Goal: Task Accomplishment & Management: Manage account settings

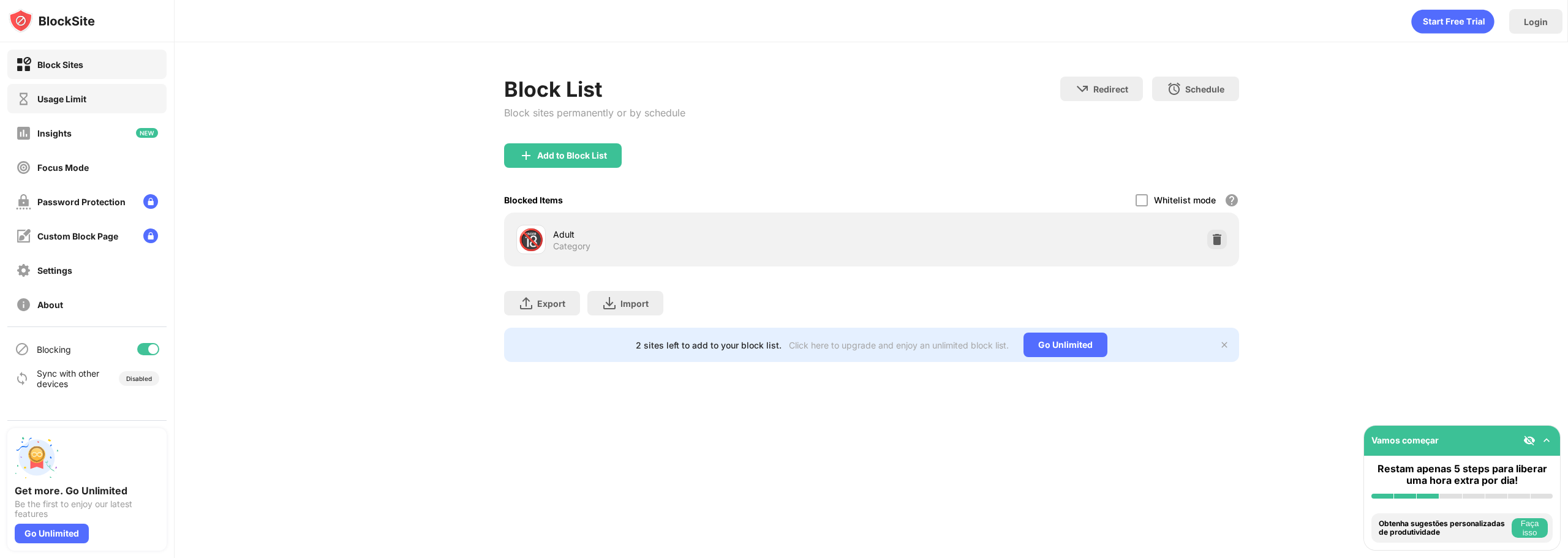
drag, startPoint x: 111, startPoint y: 91, endPoint x: 126, endPoint y: 98, distance: 16.6
click at [111, 91] on div "Usage Limit" at bounding box center [87, 98] width 159 height 29
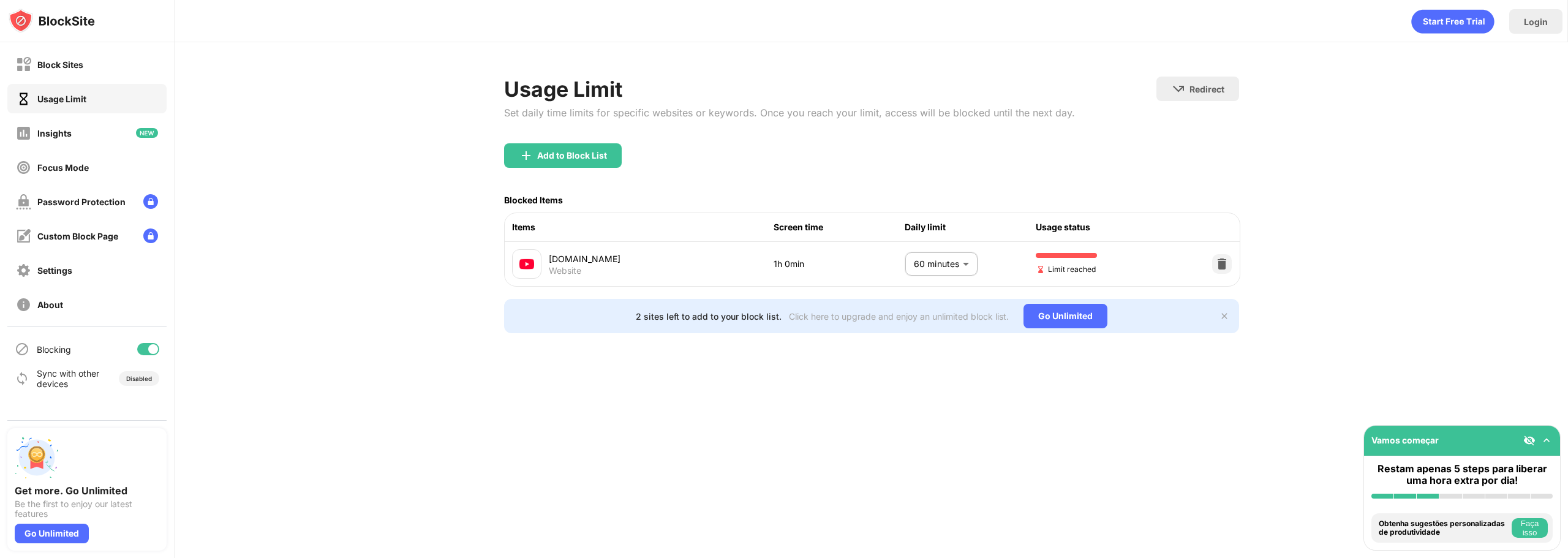
click at [942, 270] on body "Block Sites Usage Limit Insights Focus Mode Password Protection Custom Block Pa…" at bounding box center [784, 279] width 1568 height 558
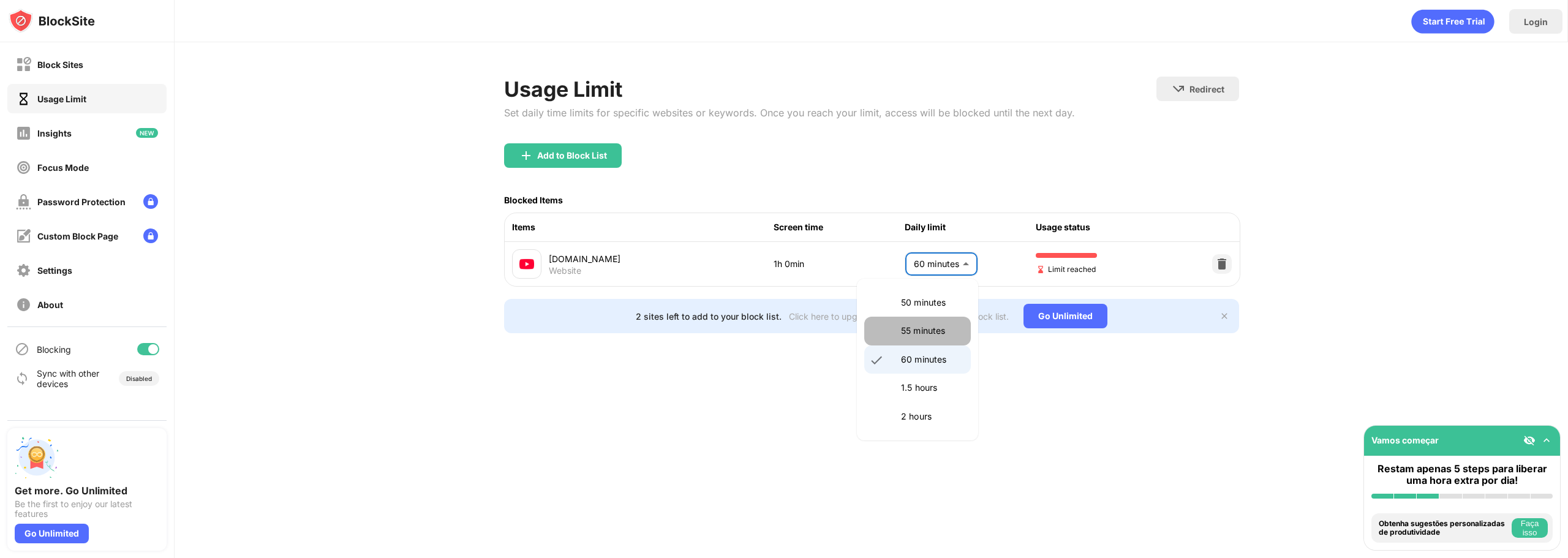
click at [932, 334] on p "55 minutes" at bounding box center [932, 331] width 63 height 14
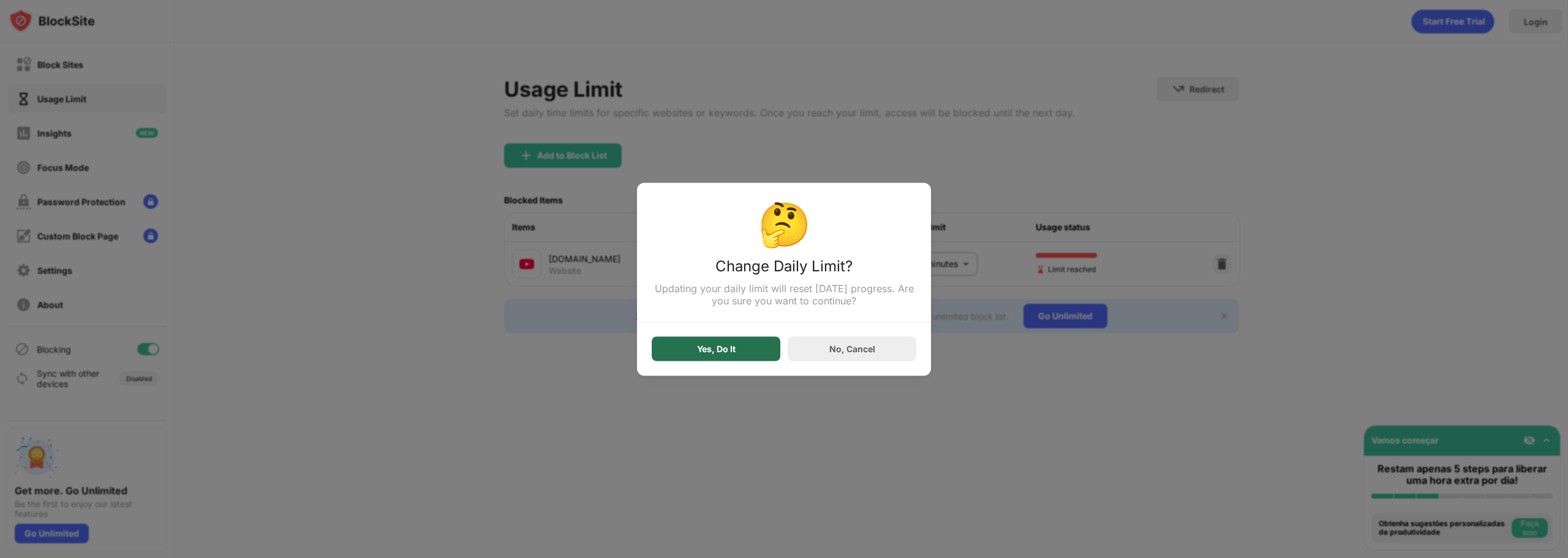
drag, startPoint x: 754, startPoint y: 348, endPoint x: 747, endPoint y: 345, distance: 7.6
click at [747, 345] on div "Yes, Do It" at bounding box center [715, 348] width 129 height 24
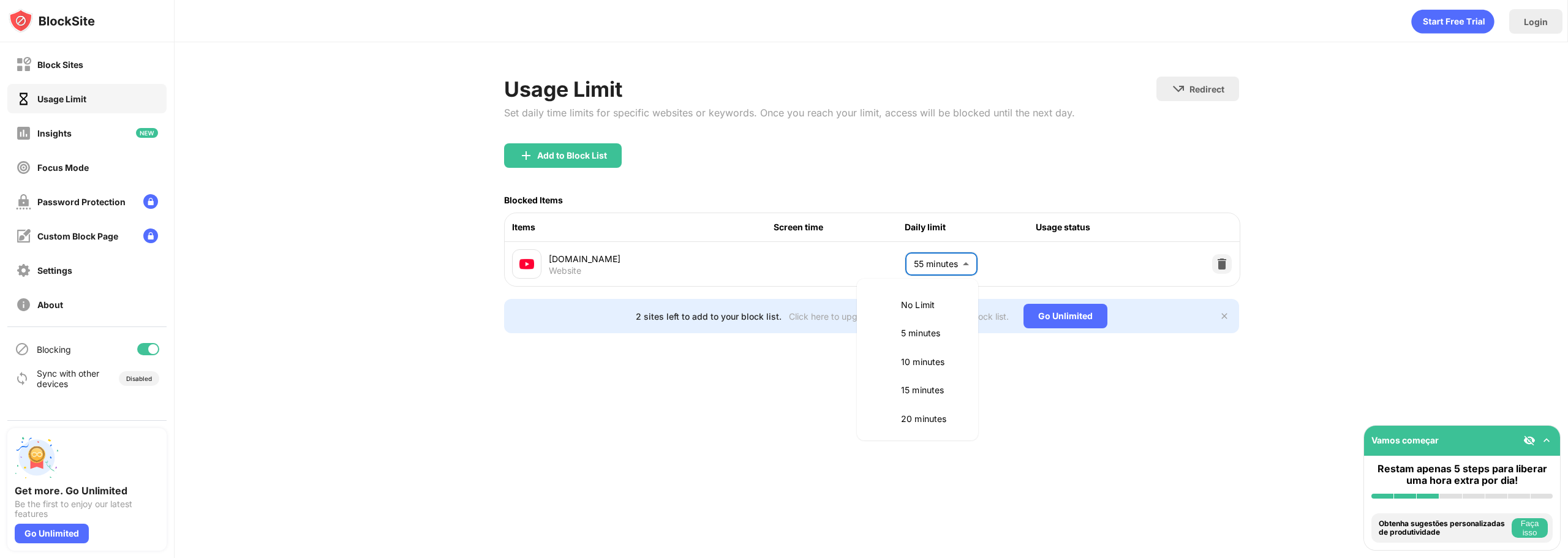
click at [942, 266] on body "Block Sites Usage Limit Insights Focus Mode Password Protection Custom Block Pa…" at bounding box center [784, 279] width 1568 height 558
click at [927, 391] on p "60 minutes" at bounding box center [932, 388] width 63 height 14
type input "**"
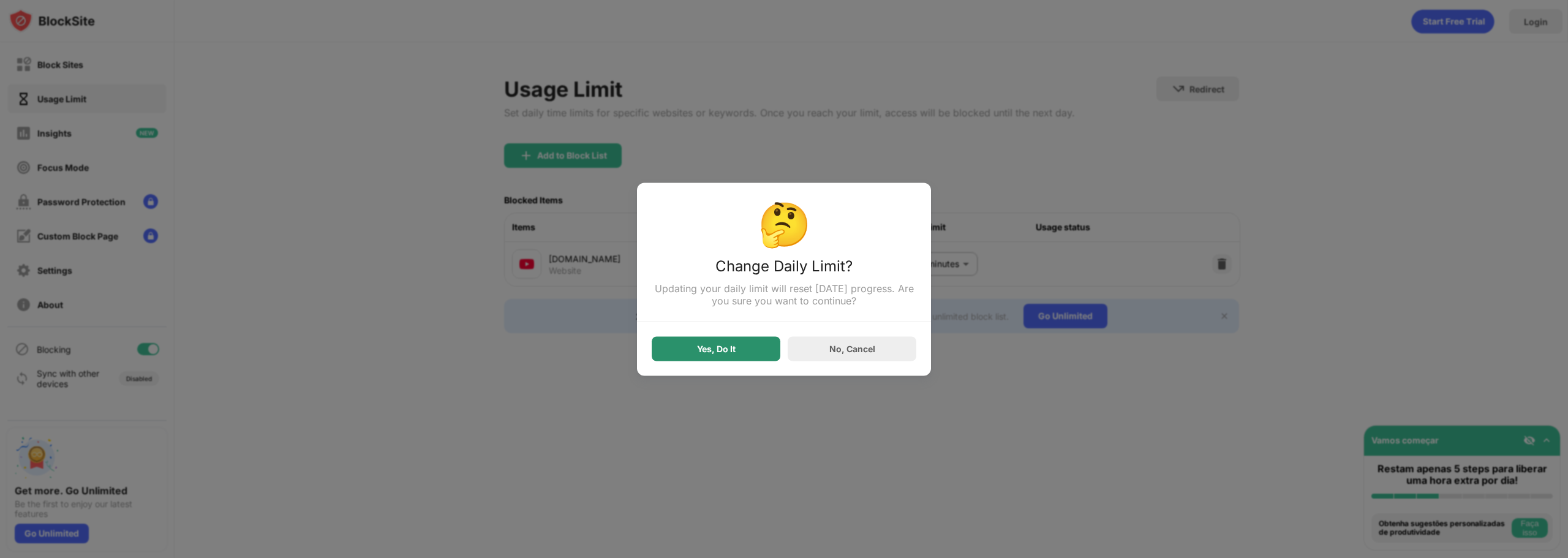
click at [755, 345] on div "Yes, Do It" at bounding box center [715, 348] width 129 height 24
